Goal: Transaction & Acquisition: Purchase product/service

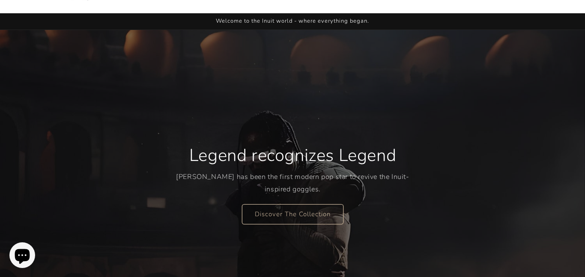
scroll to position [28, 0]
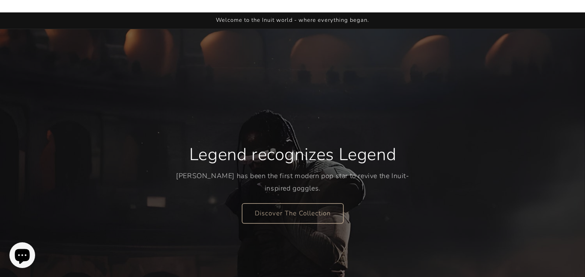
click at [208, 174] on p "[PERSON_NAME] has been the first modern pop star to revive the Inuit-inspired g…" at bounding box center [292, 182] width 233 height 25
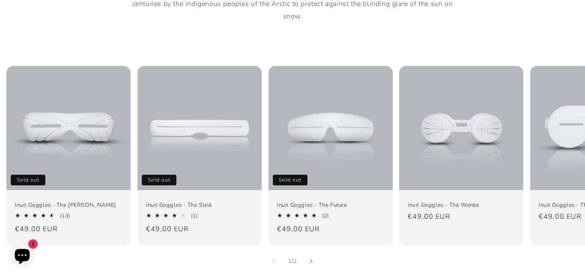
scroll to position [547, 0]
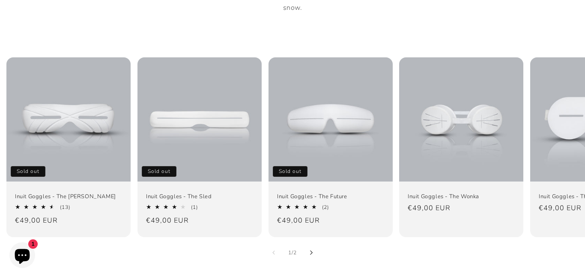
click at [309, 243] on button "Slide right" at bounding box center [311, 252] width 19 height 19
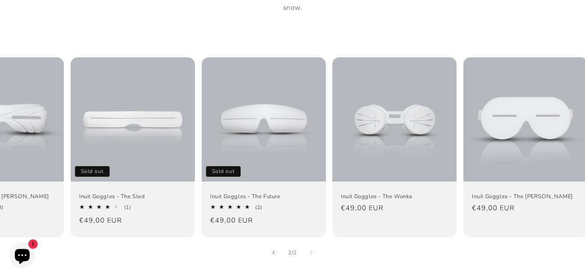
scroll to position [0, 76]
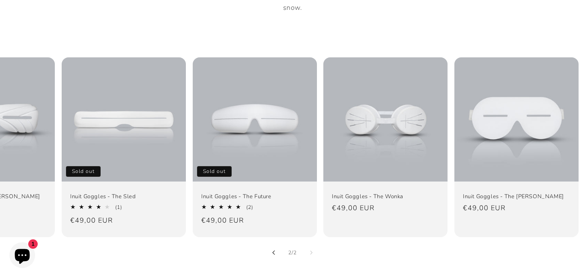
click at [275, 243] on button "Slide left" at bounding box center [273, 252] width 19 height 19
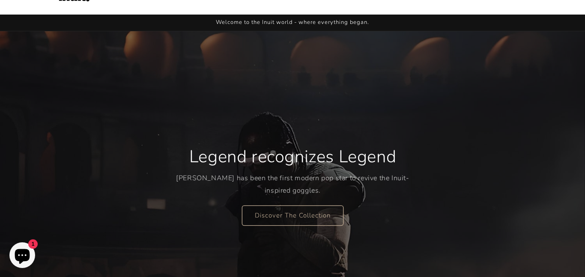
scroll to position [30, 0]
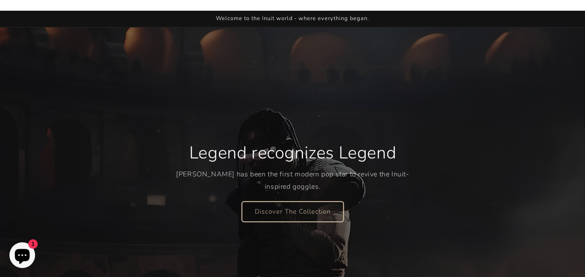
click at [288, 205] on link "Discover The Collection" at bounding box center [292, 211] width 101 height 20
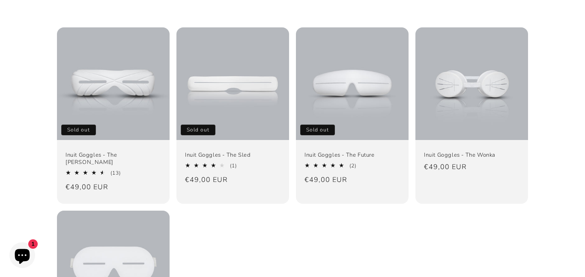
scroll to position [95, 0]
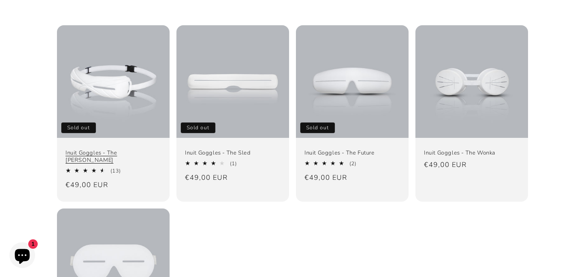
click at [71, 149] on link "Inuit Goggles - The [PERSON_NAME]" at bounding box center [112, 156] width 95 height 15
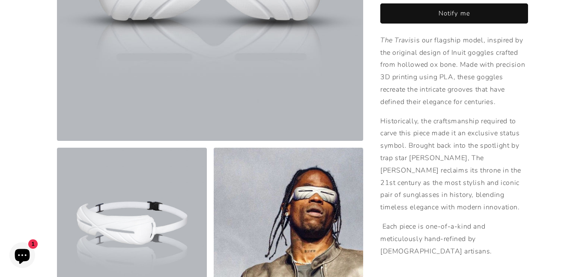
scroll to position [224, 0]
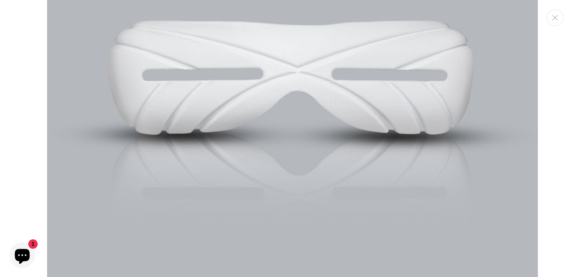
scroll to position [0, 0]
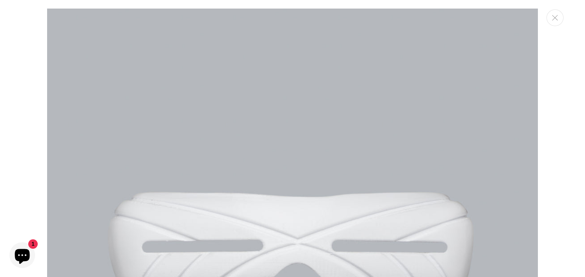
click at [520, 202] on img "Media gallery" at bounding box center [292, 254] width 490 height 490
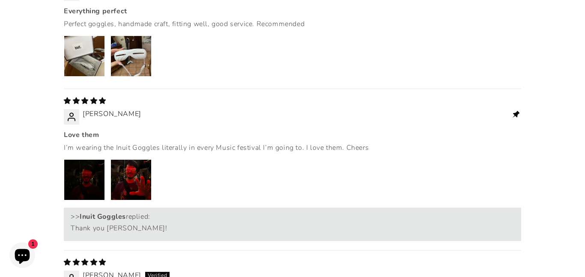
scroll to position [1301, 0]
